Goal: Check status: Check status

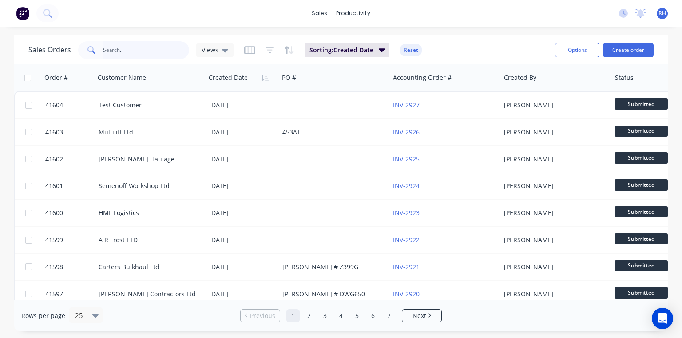
click at [172, 49] on input "text" at bounding box center [146, 50] width 87 height 18
type input "[PERSON_NAME]"
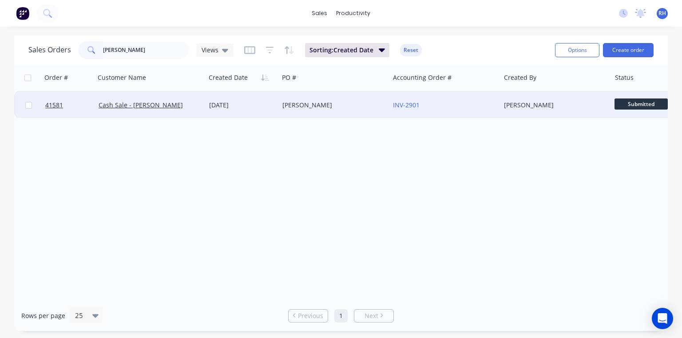
click at [175, 109] on div "Cash Sale - [PERSON_NAME]" at bounding box center [148, 105] width 99 height 9
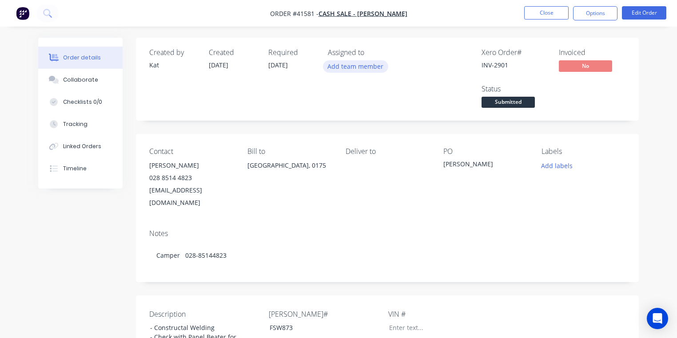
click at [360, 70] on button "Add team member" at bounding box center [355, 66] width 65 height 12
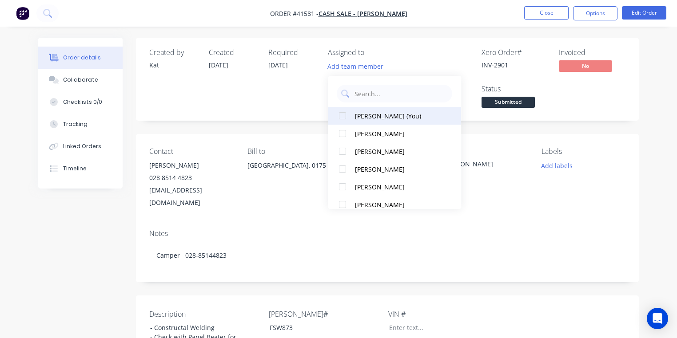
click at [344, 115] on div at bounding box center [342, 116] width 18 height 18
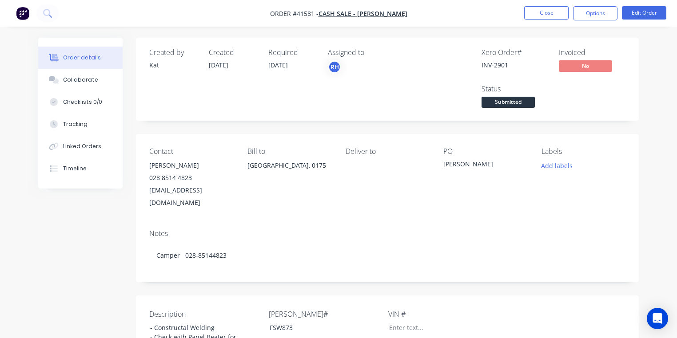
click at [423, 57] on div "Xero Order # INV-2901 Invoiced No Status Submitted" at bounding box center [520, 79] width 209 height 62
click at [547, 13] on button "Close" at bounding box center [546, 12] width 44 height 13
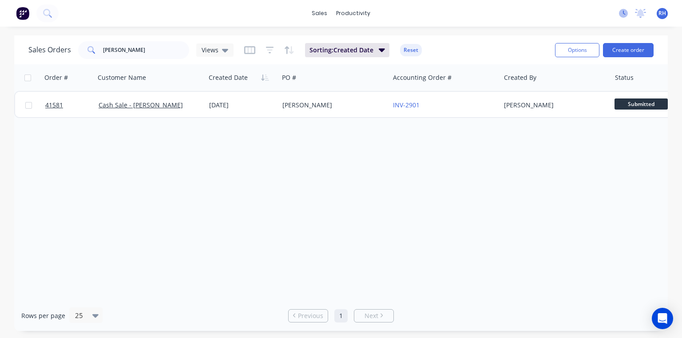
click at [624, 12] on icon at bounding box center [623, 13] width 9 height 9
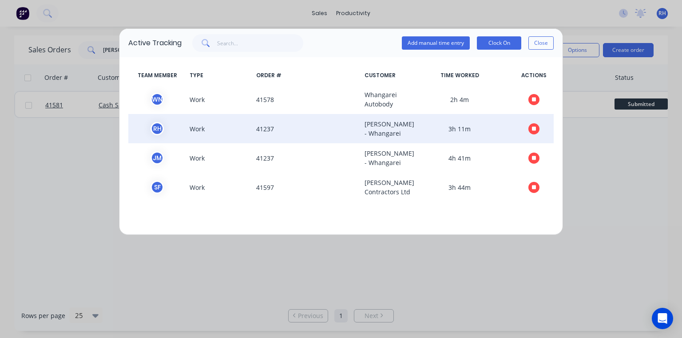
click at [532, 131] on icon "button" at bounding box center [534, 129] width 4 height 4
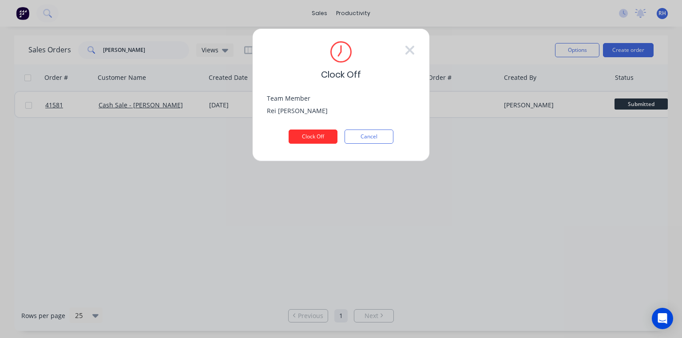
click at [317, 135] on button "Clock Off" at bounding box center [313, 137] width 49 height 14
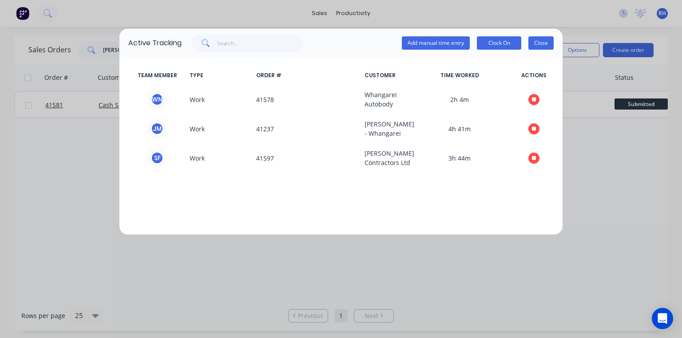
click at [543, 43] on button "Close" at bounding box center [540, 42] width 25 height 13
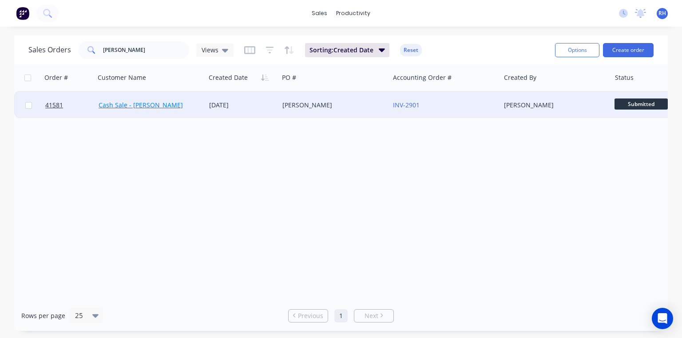
click at [166, 103] on link "Cash Sale - [PERSON_NAME]" at bounding box center [141, 105] width 84 height 8
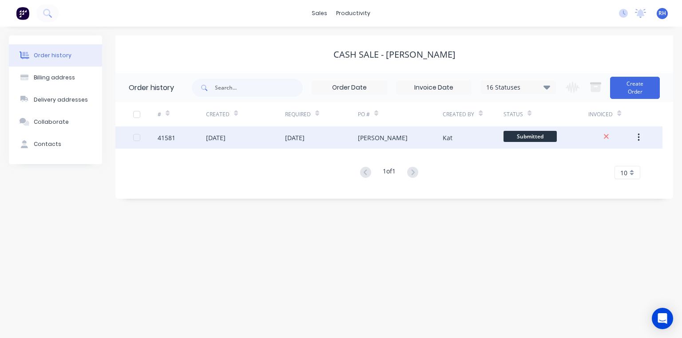
click at [310, 144] on div "[DATE]" at bounding box center [321, 138] width 73 height 22
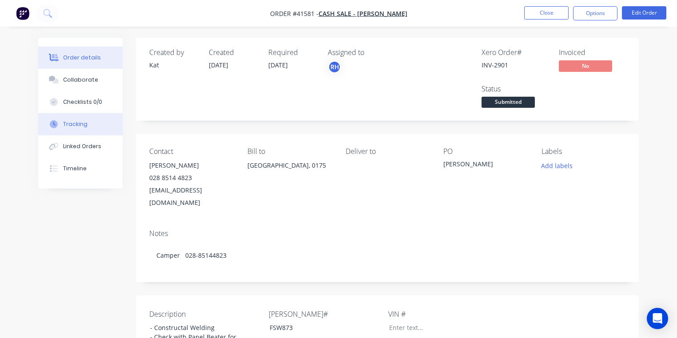
click at [87, 125] on button "Tracking" at bounding box center [80, 124] width 84 height 22
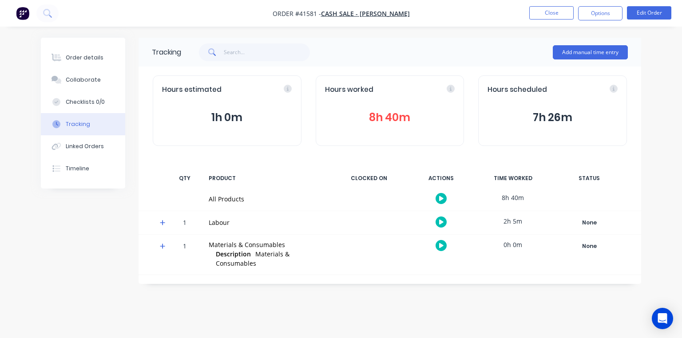
click at [163, 222] on icon at bounding box center [162, 222] width 5 height 5
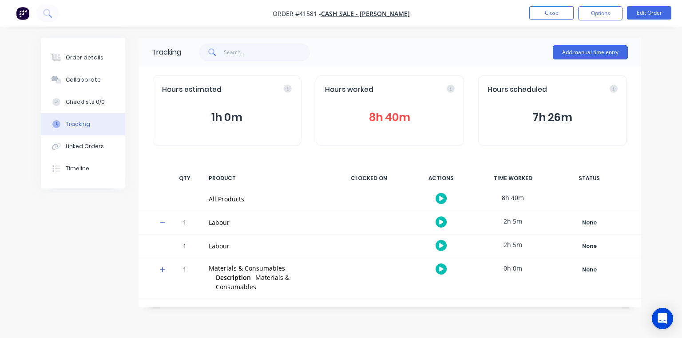
click at [442, 245] on icon "button" at bounding box center [441, 245] width 4 height 5
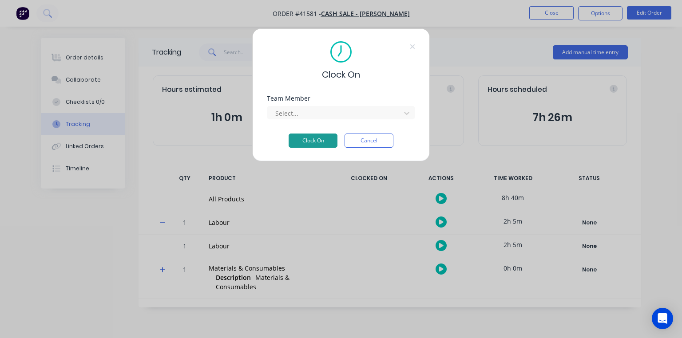
click at [318, 140] on button "Clock On" at bounding box center [313, 141] width 49 height 14
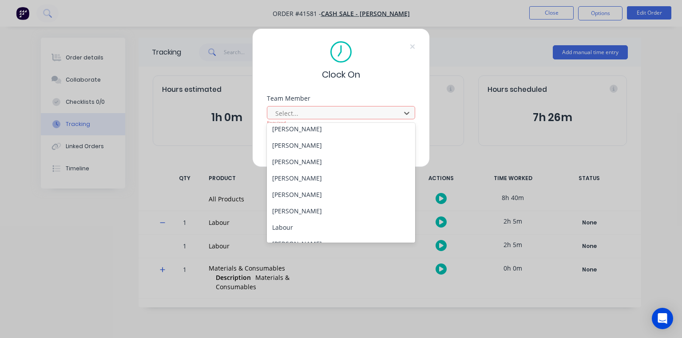
scroll to position [130, 0]
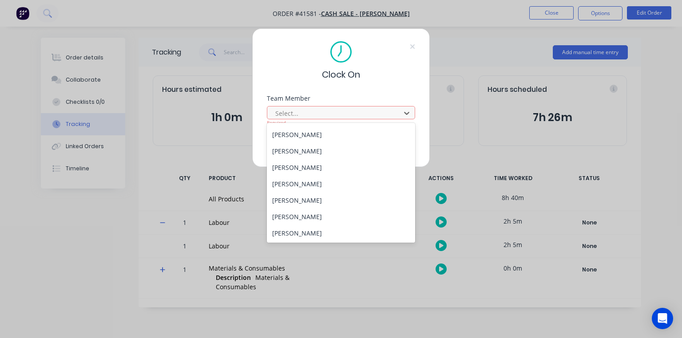
click at [314, 166] on div "[PERSON_NAME]" at bounding box center [341, 167] width 148 height 16
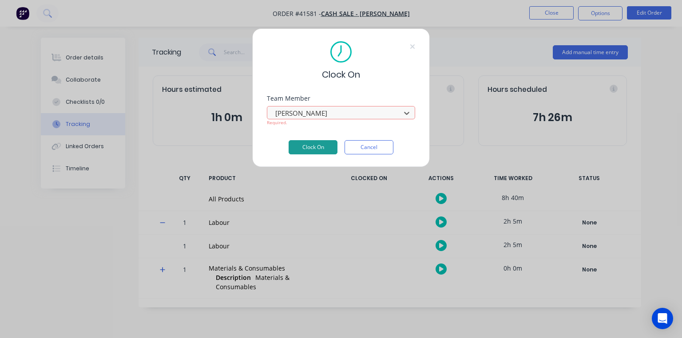
click at [316, 147] on button "Clock On" at bounding box center [313, 147] width 49 height 14
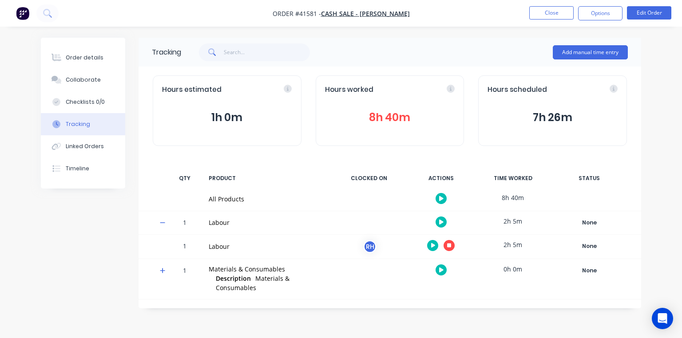
click at [27, 13] on img "button" at bounding box center [22, 13] width 13 height 13
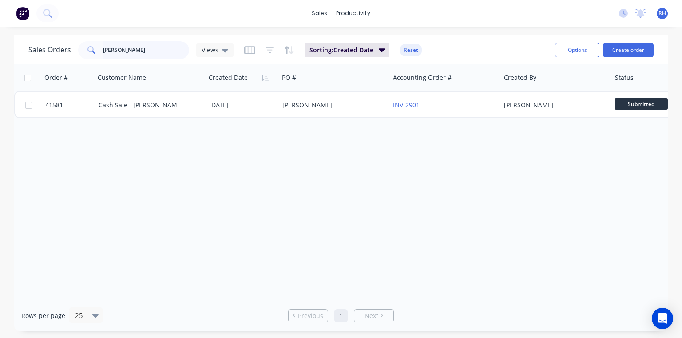
click at [144, 48] on input "[PERSON_NAME]" at bounding box center [146, 50] width 87 height 18
type input "e"
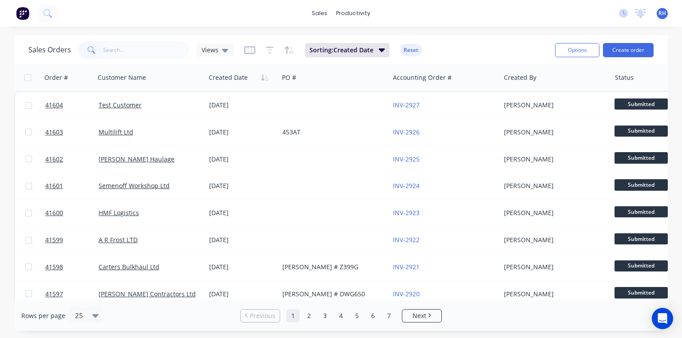
click at [474, 47] on div "Sales Orders Views Sorting: Created Date Reset" at bounding box center [288, 50] width 520 height 22
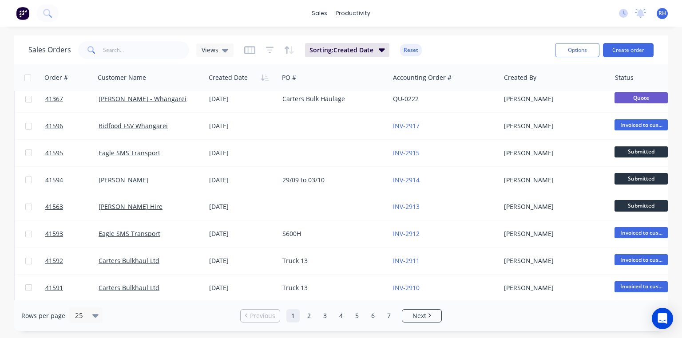
scroll to position [248, 0]
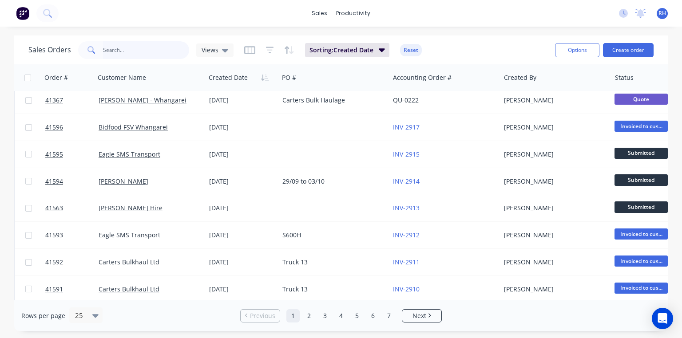
click at [168, 48] on input "text" at bounding box center [146, 50] width 87 height 18
type input "[PERSON_NAME]"
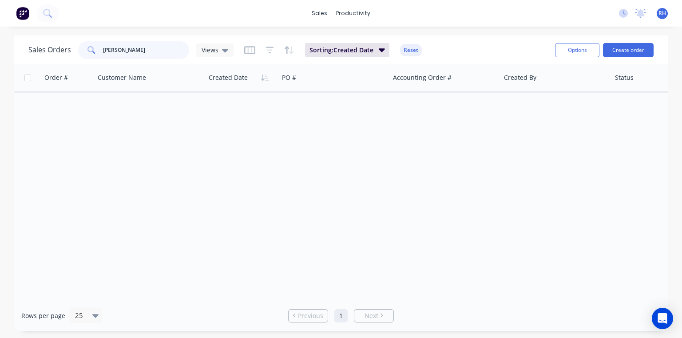
scroll to position [0, 0]
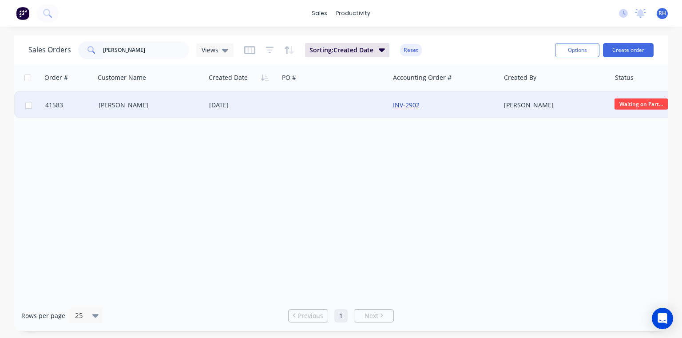
click at [413, 107] on link "INV-2902" at bounding box center [406, 105] width 27 height 8
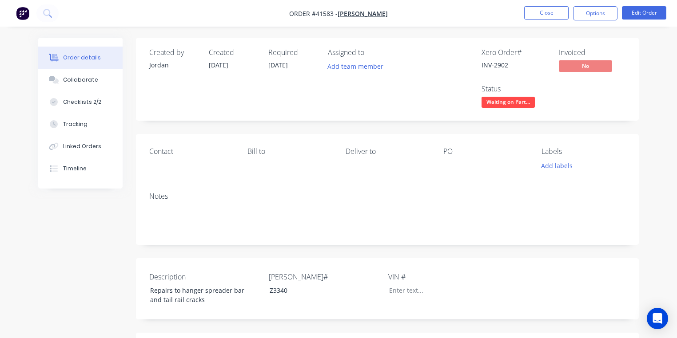
click at [29, 11] on button "button" at bounding box center [22, 13] width 19 height 14
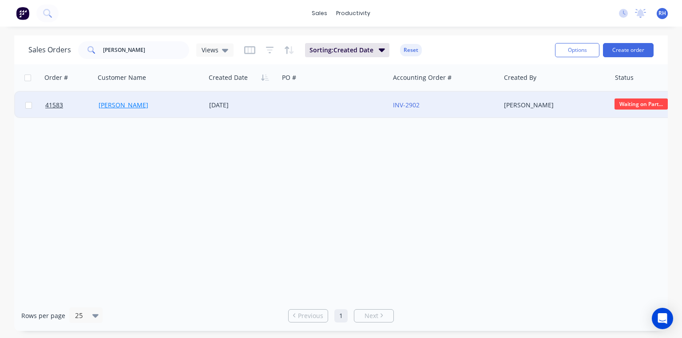
click at [125, 106] on link "[PERSON_NAME]" at bounding box center [124, 105] width 50 height 8
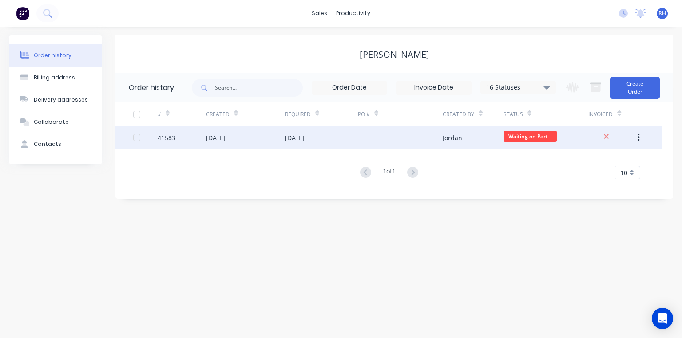
click at [202, 142] on div "41583" at bounding box center [182, 138] width 48 height 22
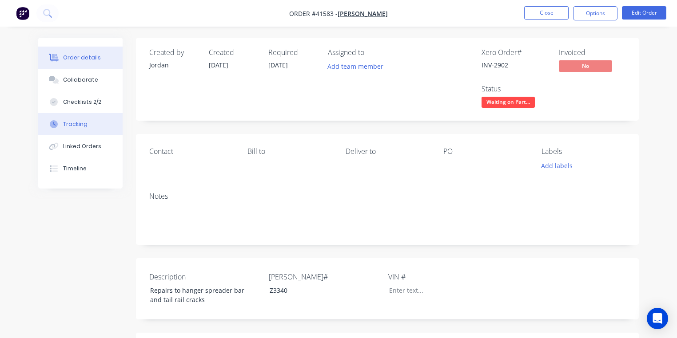
click at [91, 131] on button "Tracking" at bounding box center [80, 124] width 84 height 22
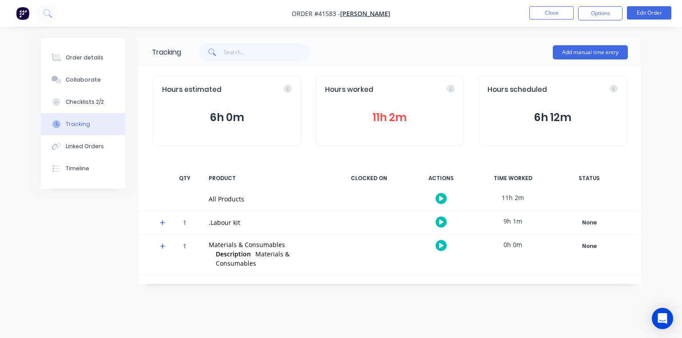
click at [161, 220] on icon at bounding box center [163, 223] width 6 height 6
